Goal: Check status

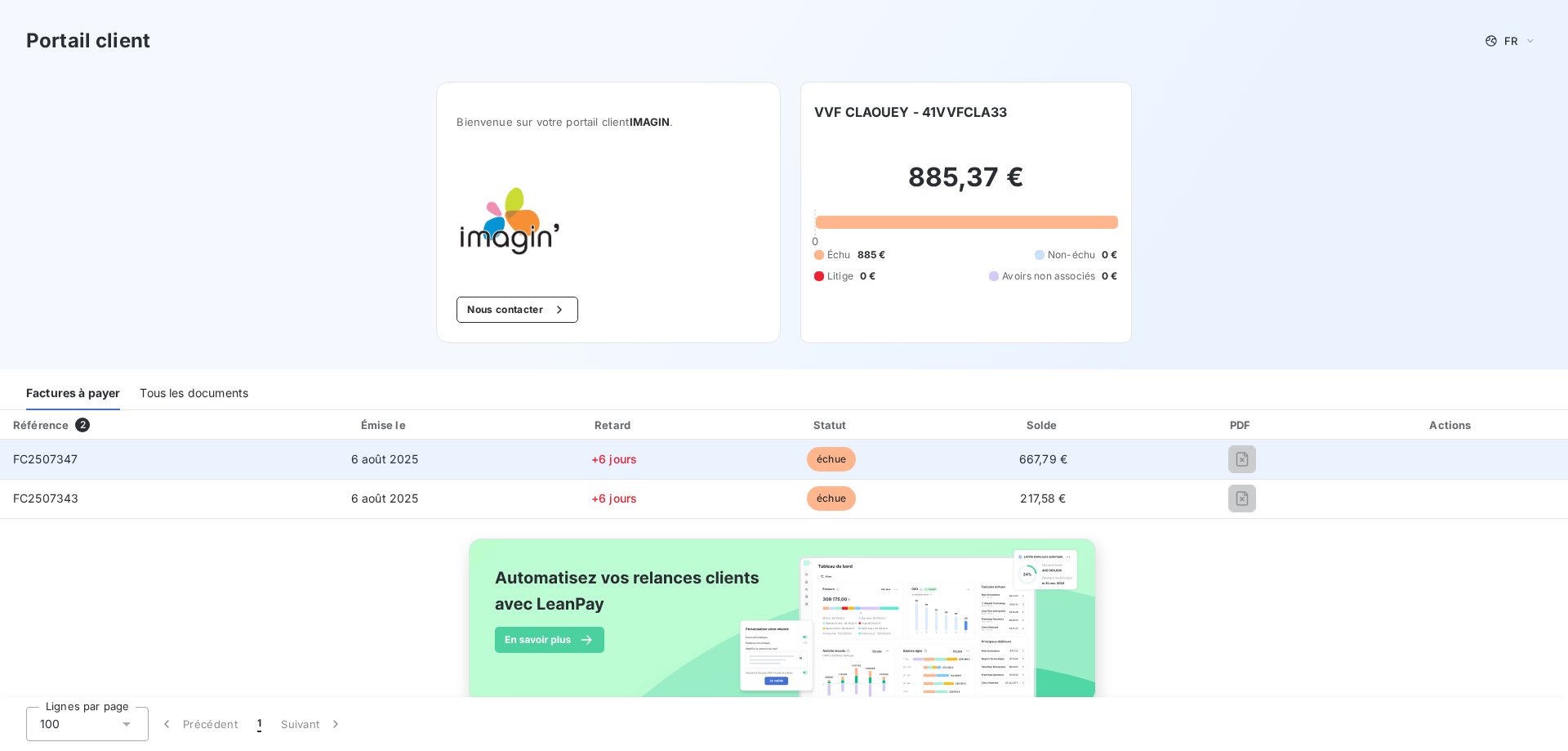
click at [53, 463] on span "FC2507347" at bounding box center [45, 459] width 64 height 14
click at [54, 462] on span "FC2507347" at bounding box center [45, 459] width 64 height 14
click at [822, 459] on span "échue" at bounding box center [831, 459] width 49 height 25
click at [1022, 458] on span "667,79 €" at bounding box center [1043, 459] width 48 height 14
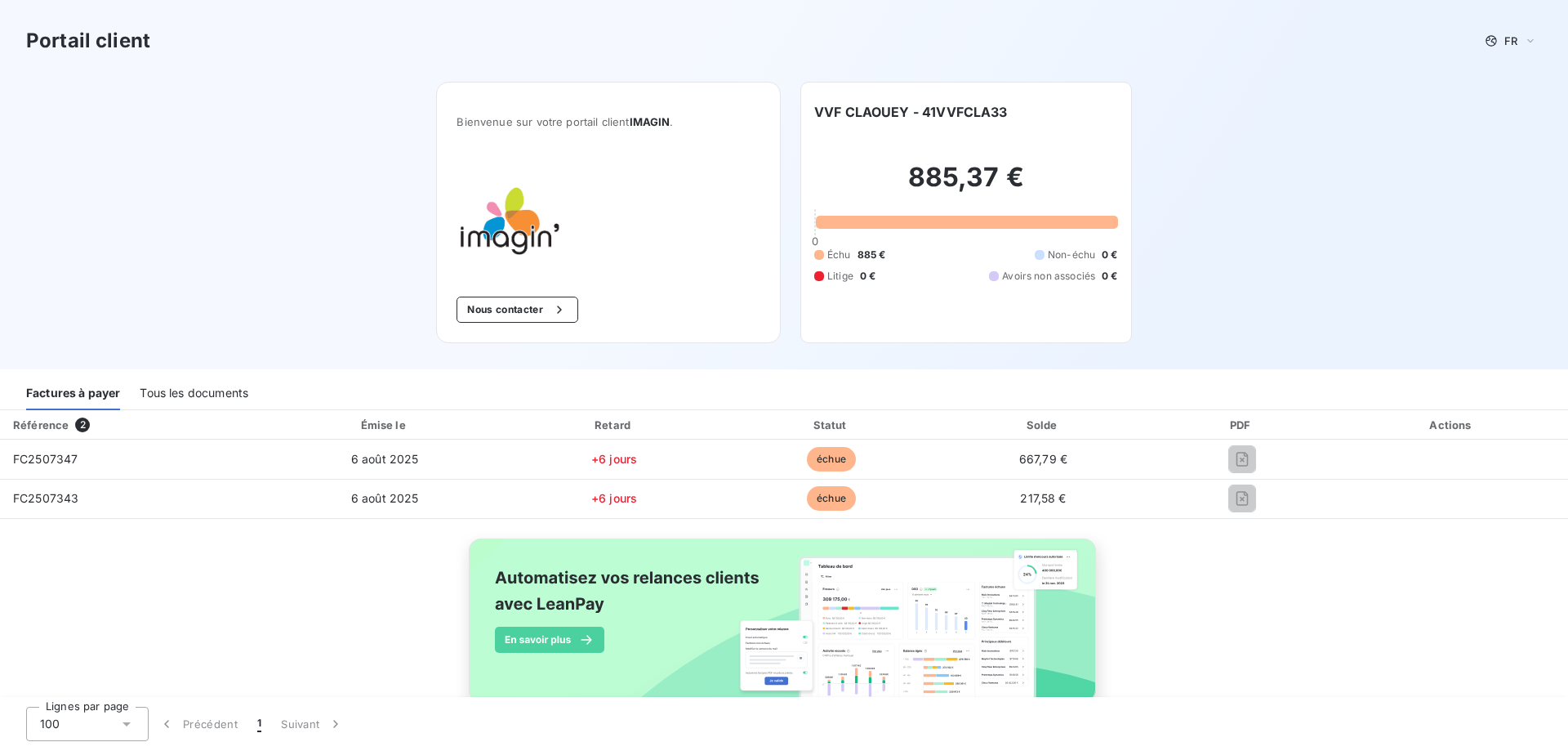
scroll to position [40, 0]
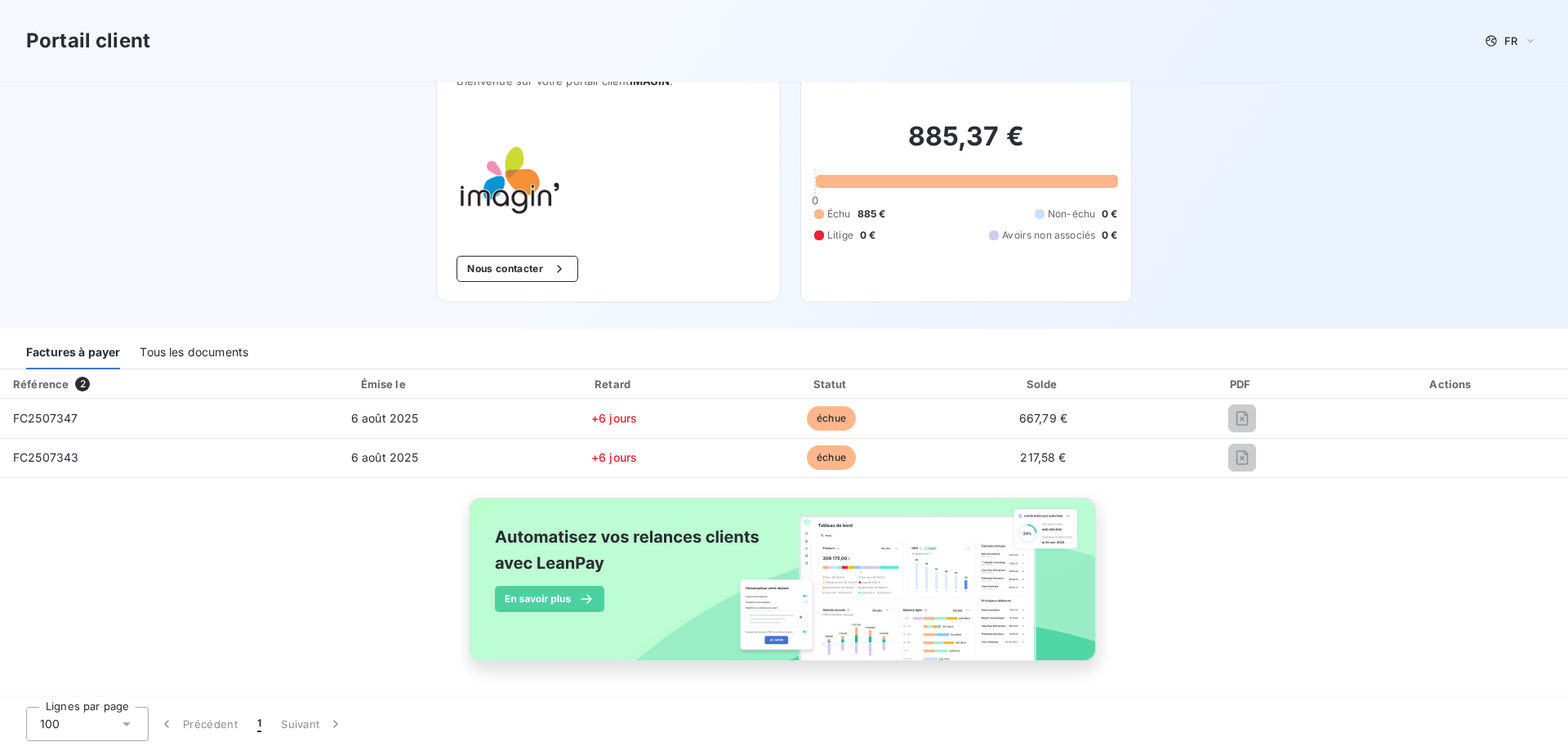
click at [83, 350] on div "Factures à payer" at bounding box center [73, 352] width 94 height 34
click at [162, 354] on div "Tous les documents" at bounding box center [194, 352] width 109 height 34
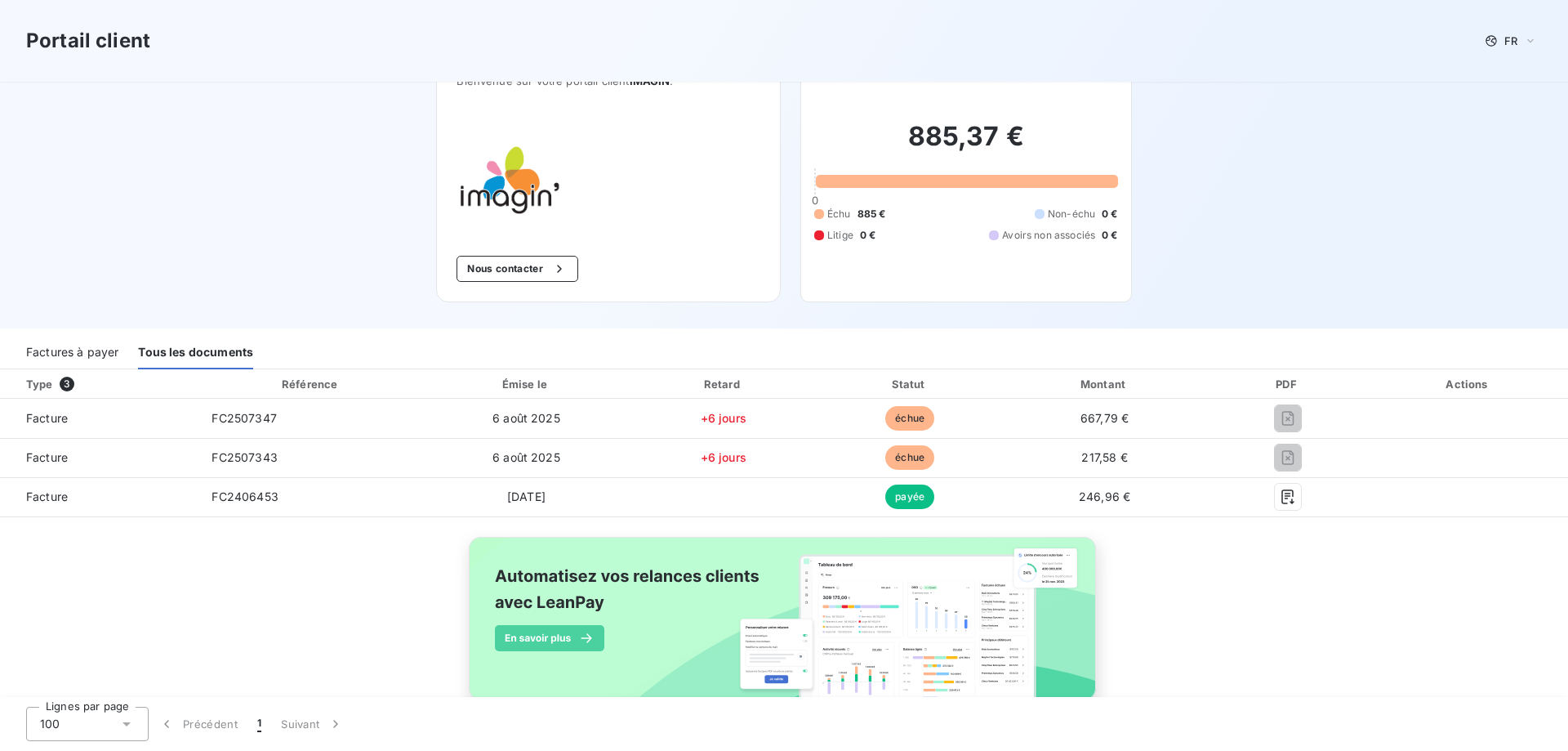
click at [91, 354] on div "Factures à payer" at bounding box center [72, 352] width 92 height 34
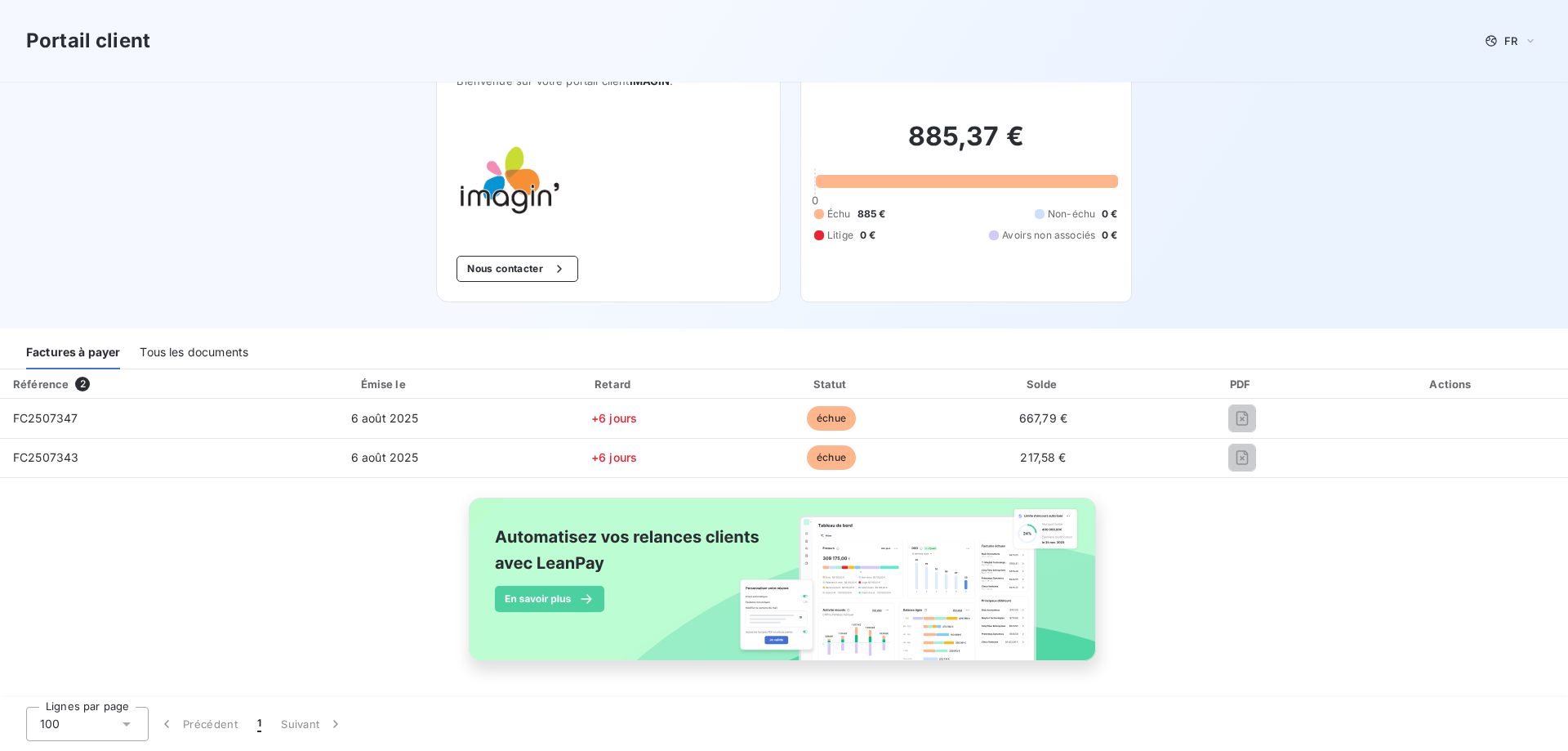
click at [98, 353] on div "Factures à payer" at bounding box center [73, 352] width 94 height 34
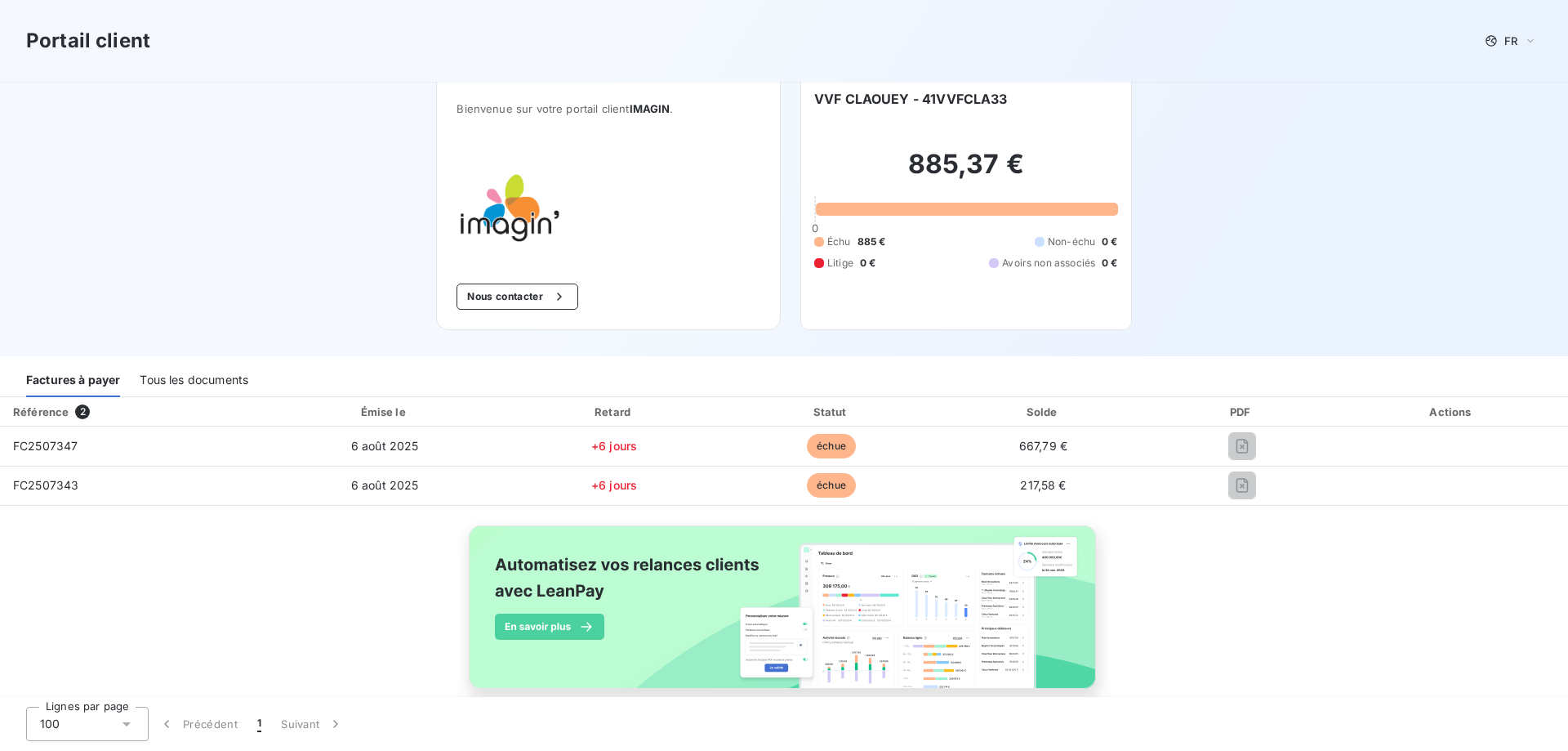
scroll to position [0, 0]
